Goal: Submit feedback/report problem

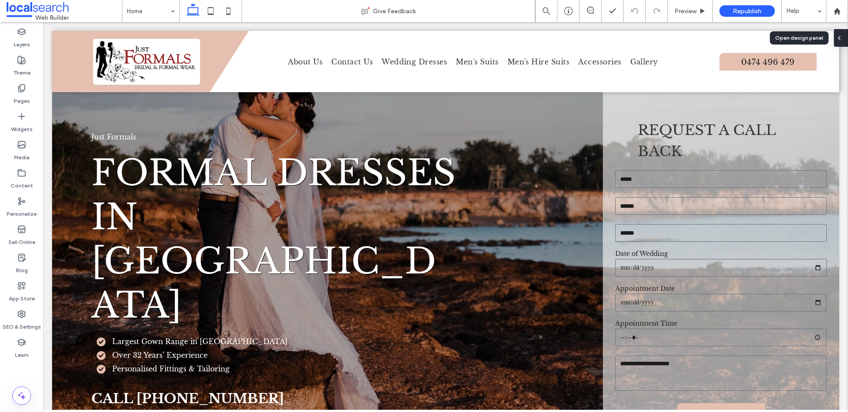
click at [844, 34] on div at bounding box center [841, 38] width 14 height 18
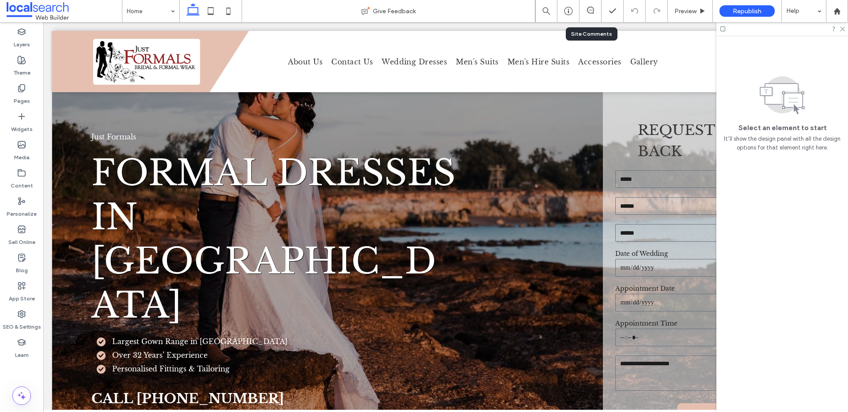
click at [590, 14] on div at bounding box center [590, 11] width 22 height 9
click at [589, 10] on icon at bounding box center [590, 10] width 7 height 7
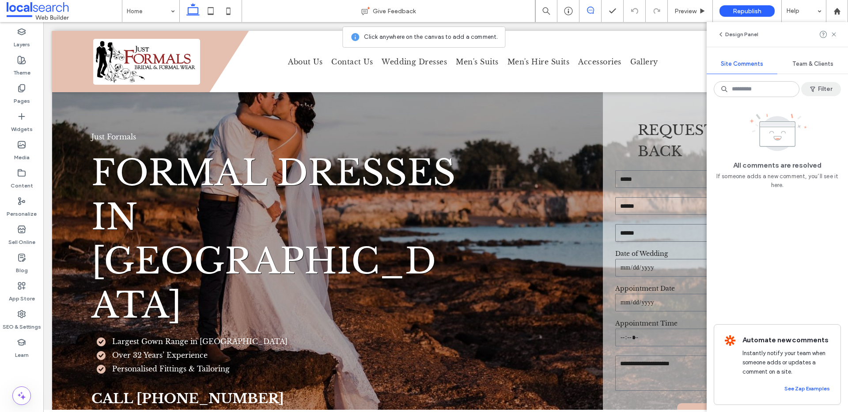
click at [820, 83] on button "Filter" at bounding box center [821, 89] width 40 height 14
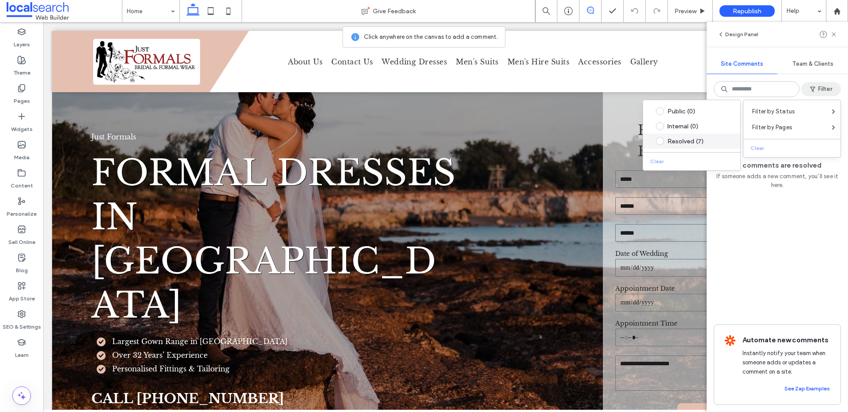
click at [677, 141] on div "Resolved (7)" at bounding box center [698, 142] width 62 height 8
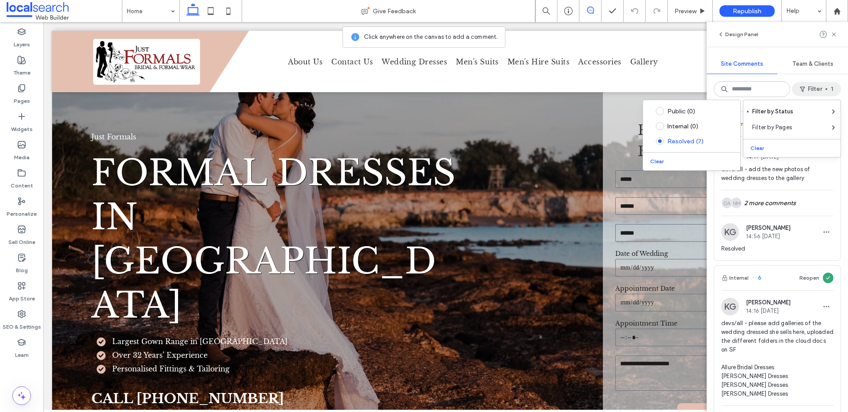
click at [834, 191] on div "Internal 7 Reopen KG [PERSON_NAME] 14:19 [DATE] devs/all - add the new photos o…" at bounding box center [776, 258] width 141 height 308
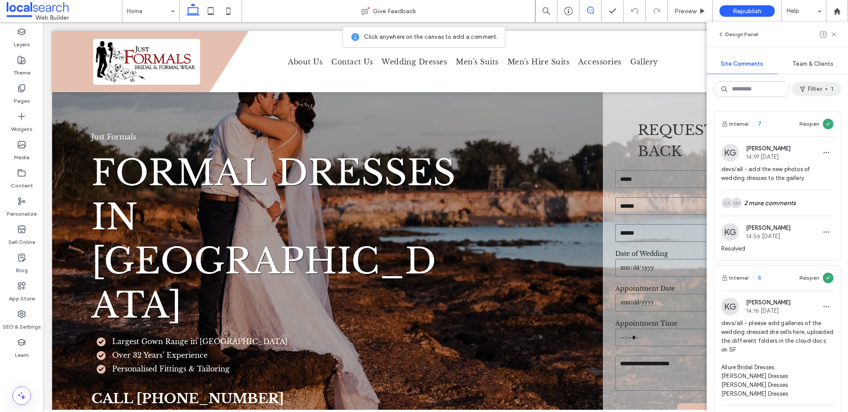
click at [825, 88] on span "button" at bounding box center [826, 89] width 2 height 2
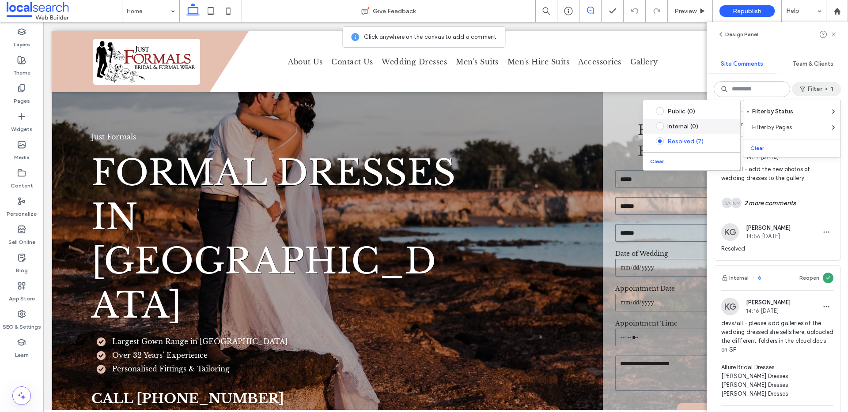
click at [688, 128] on div "Internal (0)" at bounding box center [698, 127] width 62 height 8
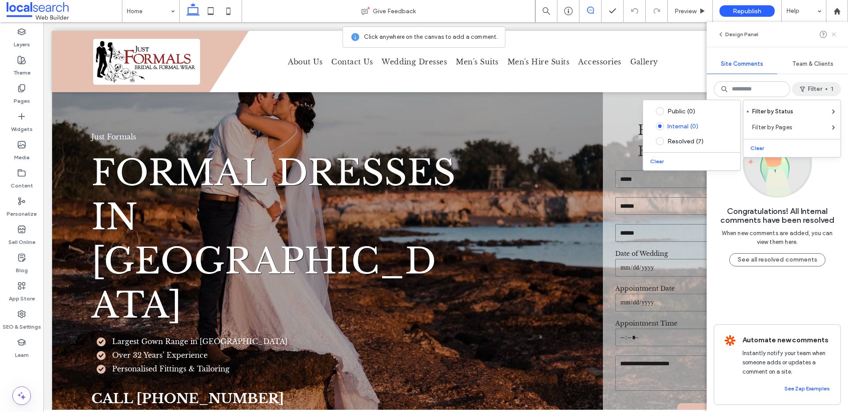
click at [833, 36] on icon at bounding box center [833, 34] width 7 height 7
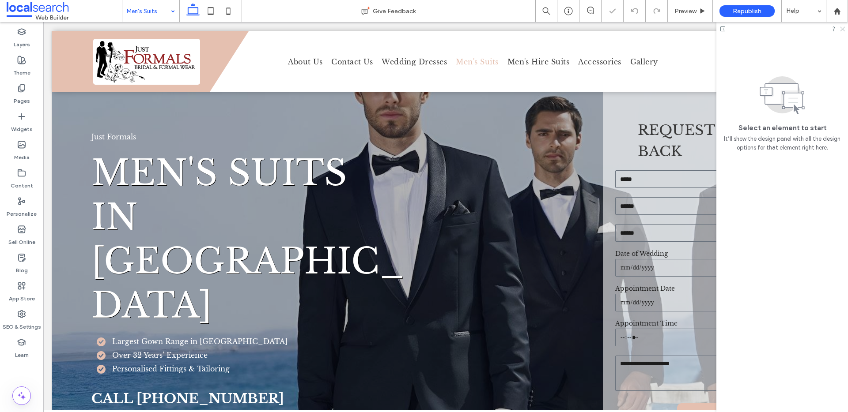
click at [842, 27] on icon at bounding box center [842, 29] width 6 height 6
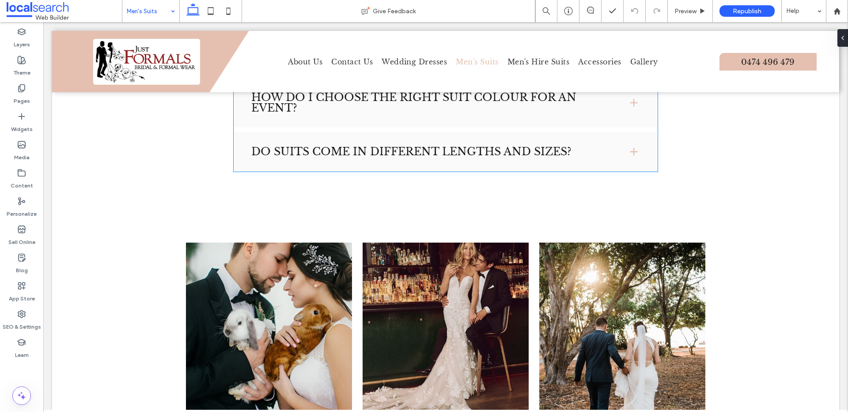
scroll to position [759, 0]
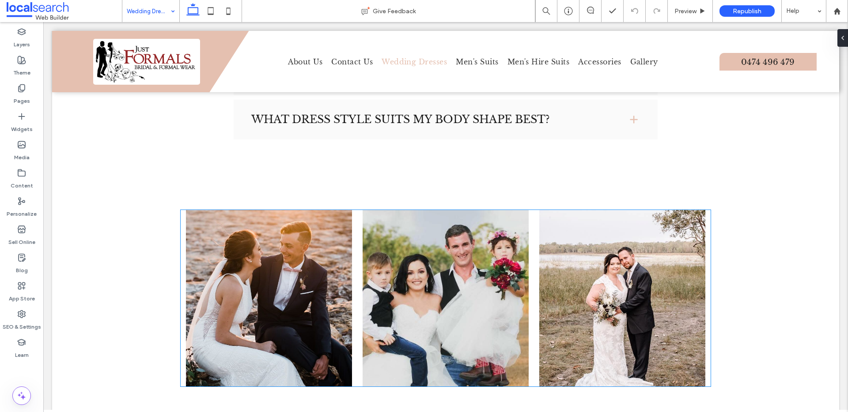
scroll to position [2651, 0]
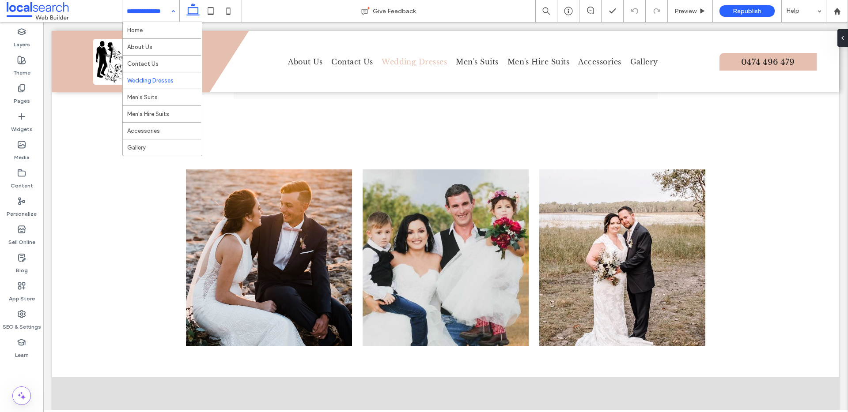
click at [167, 13] on div "Home About Us Contact Us Wedding Dresses Men's Suits Men's Hire Suits Accessori…" at bounding box center [150, 11] width 57 height 22
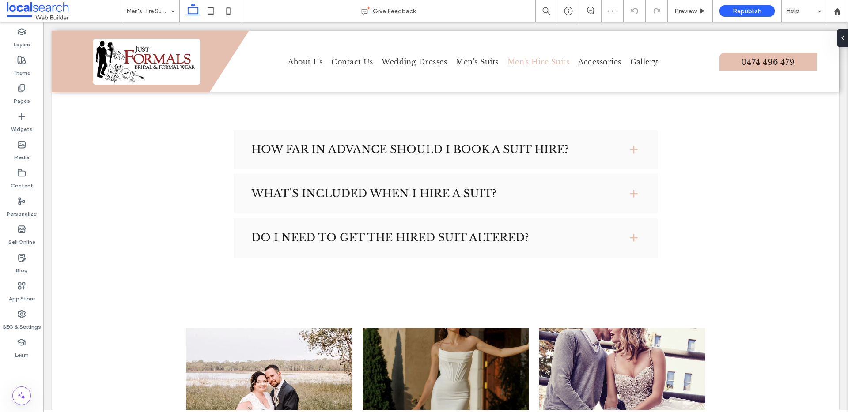
click at [158, 9] on input at bounding box center [149, 11] width 44 height 22
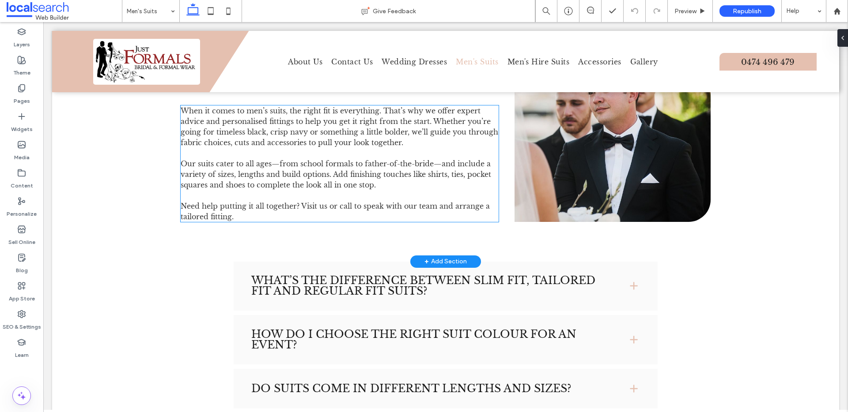
scroll to position [753, 0]
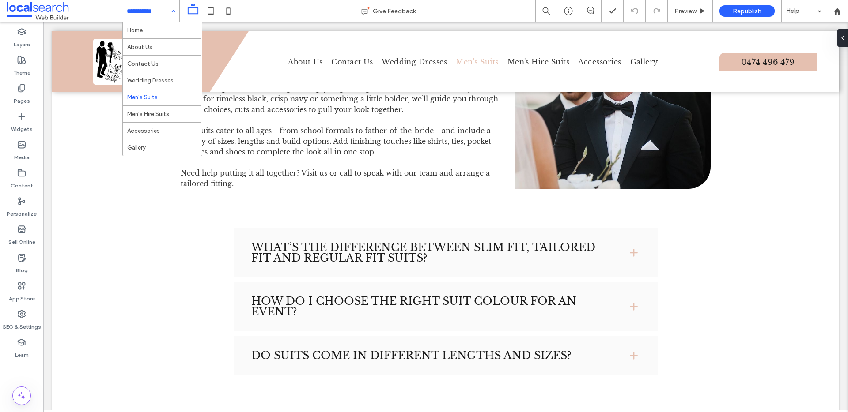
click at [170, 8] on div "Home About Us Contact Us Wedding Dresses Men's Suits Men's Hire Suits Accessori…" at bounding box center [150, 11] width 57 height 22
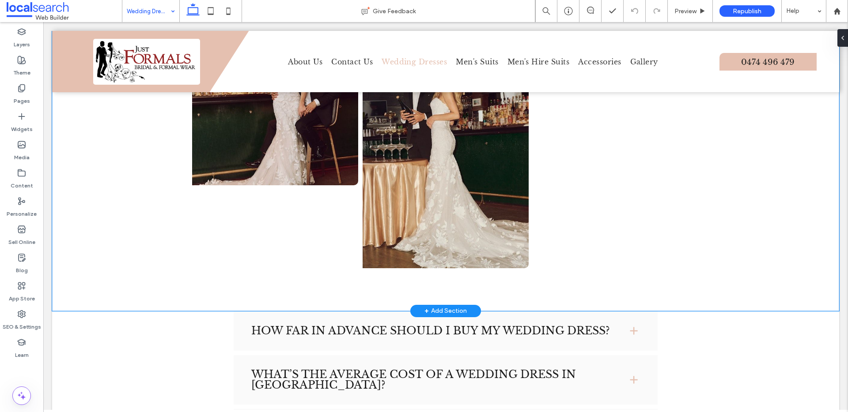
scroll to position [2477, 0]
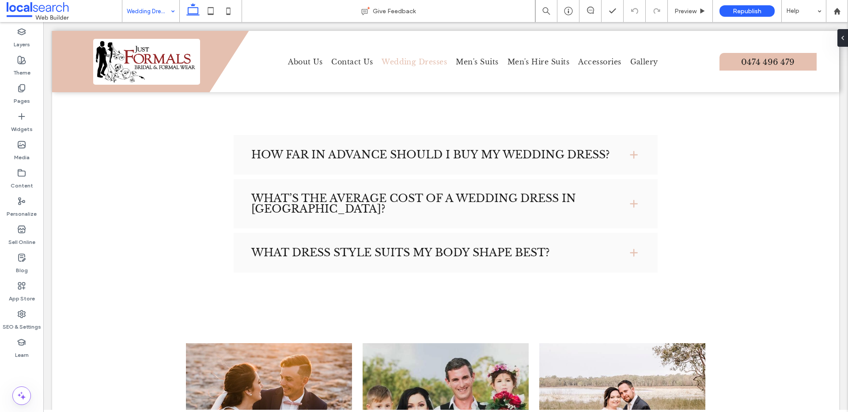
click at [148, 11] on input at bounding box center [149, 11] width 44 height 22
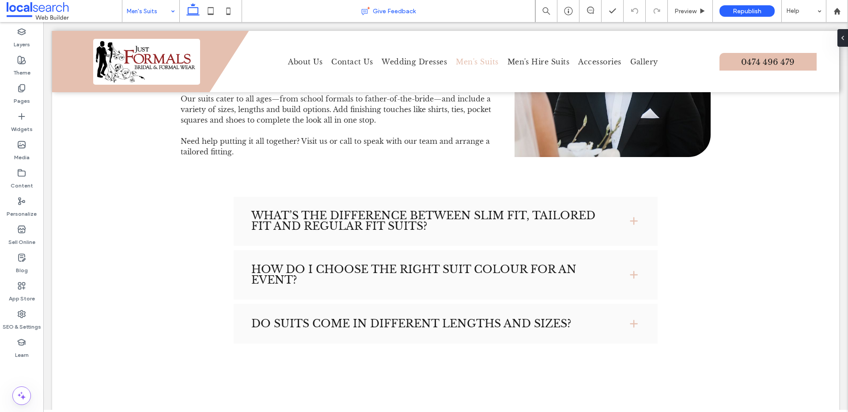
scroll to position [786, 0]
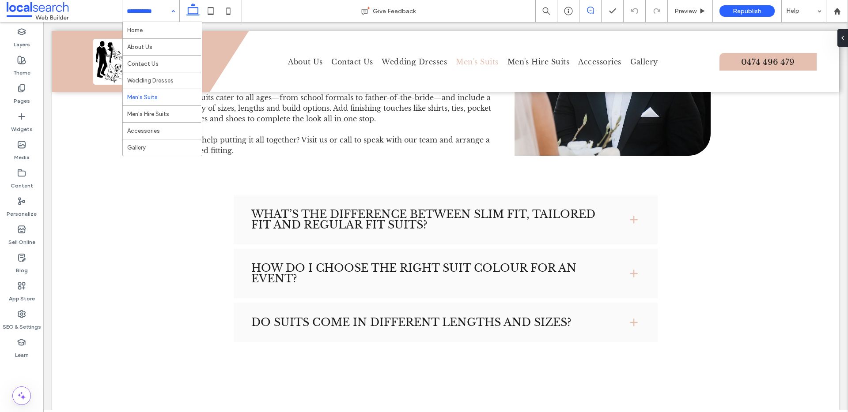
click at [597, 9] on span at bounding box center [590, 10] width 22 height 7
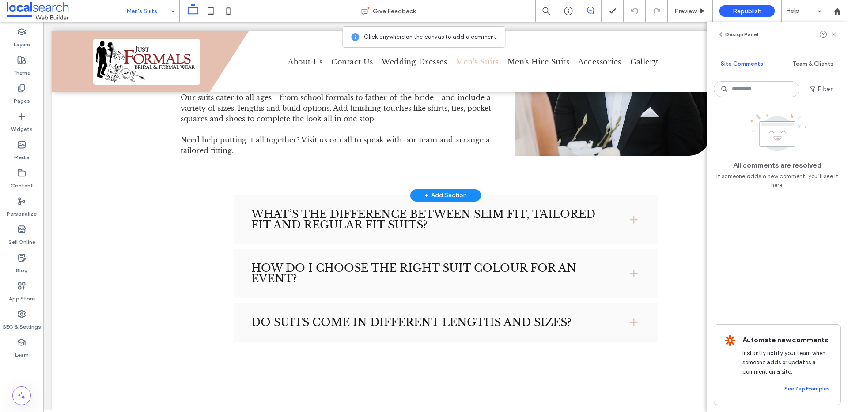
click at [434, 146] on div "Quality, Comfort & Style Made Easy When it comes to men’s suits, the right fit …" at bounding box center [446, 66] width 530 height 260
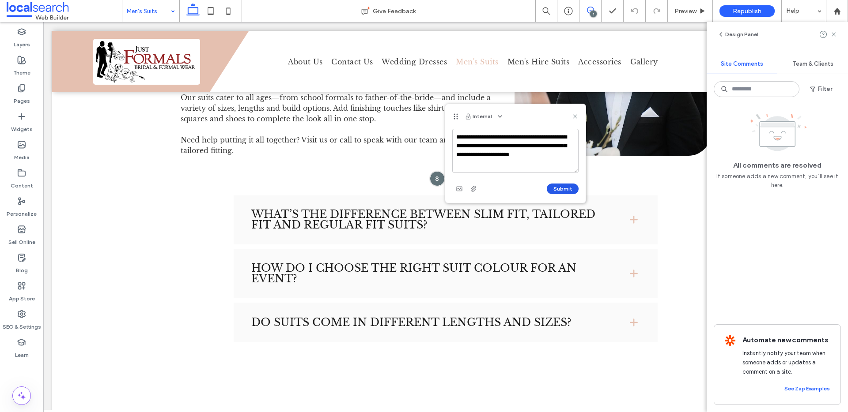
type textarea "**********"
click at [550, 187] on button "Submit" at bounding box center [563, 189] width 32 height 11
